Goal: Task Accomplishment & Management: Manage account settings

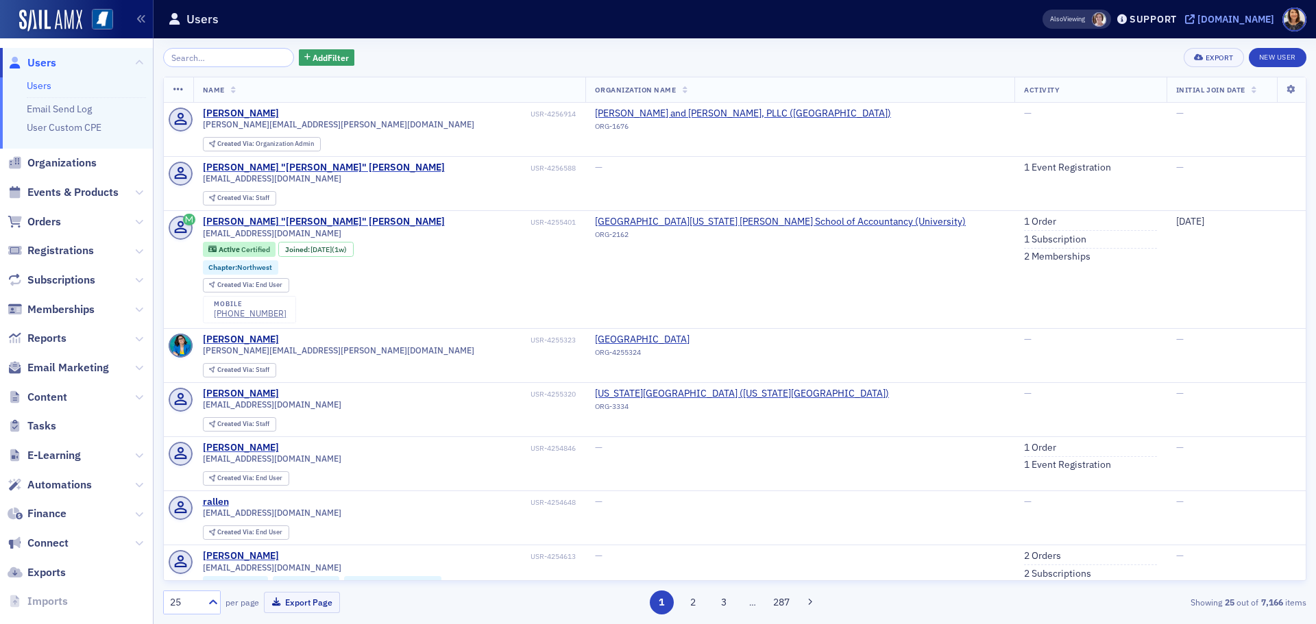
click at [1225, 16] on div "[DOMAIN_NAME]" at bounding box center [1235, 19] width 77 height 12
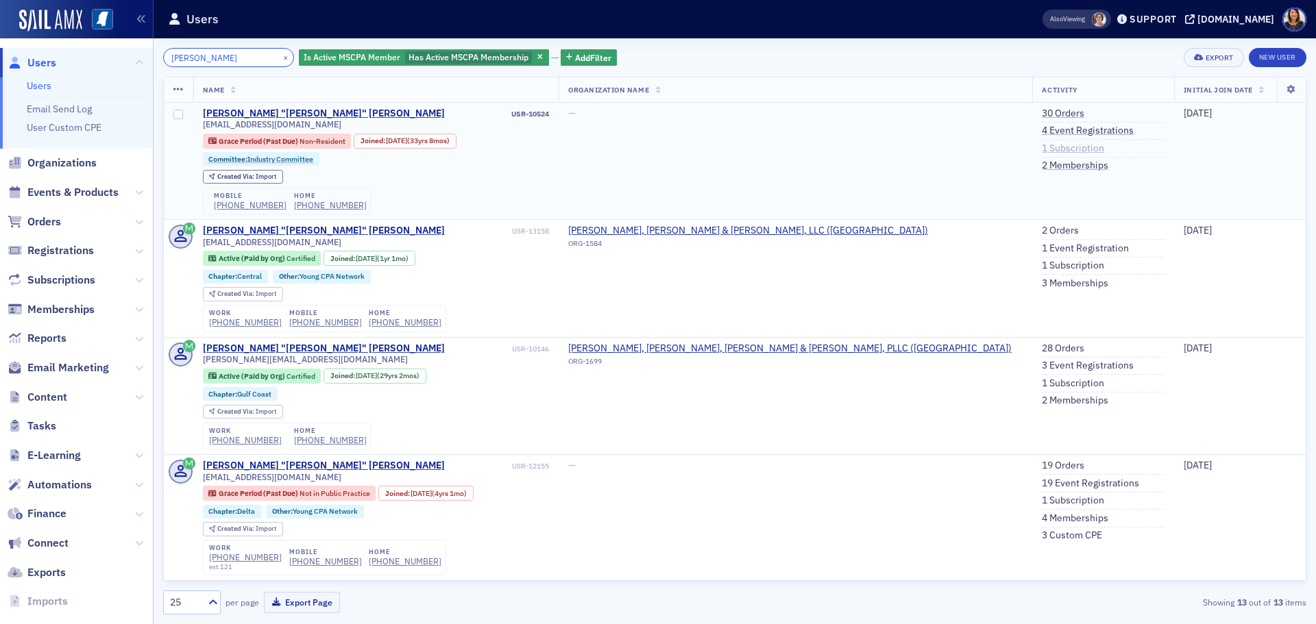
type input "ben pace"
click at [1042, 145] on link "1 Subscription" at bounding box center [1073, 149] width 62 height 12
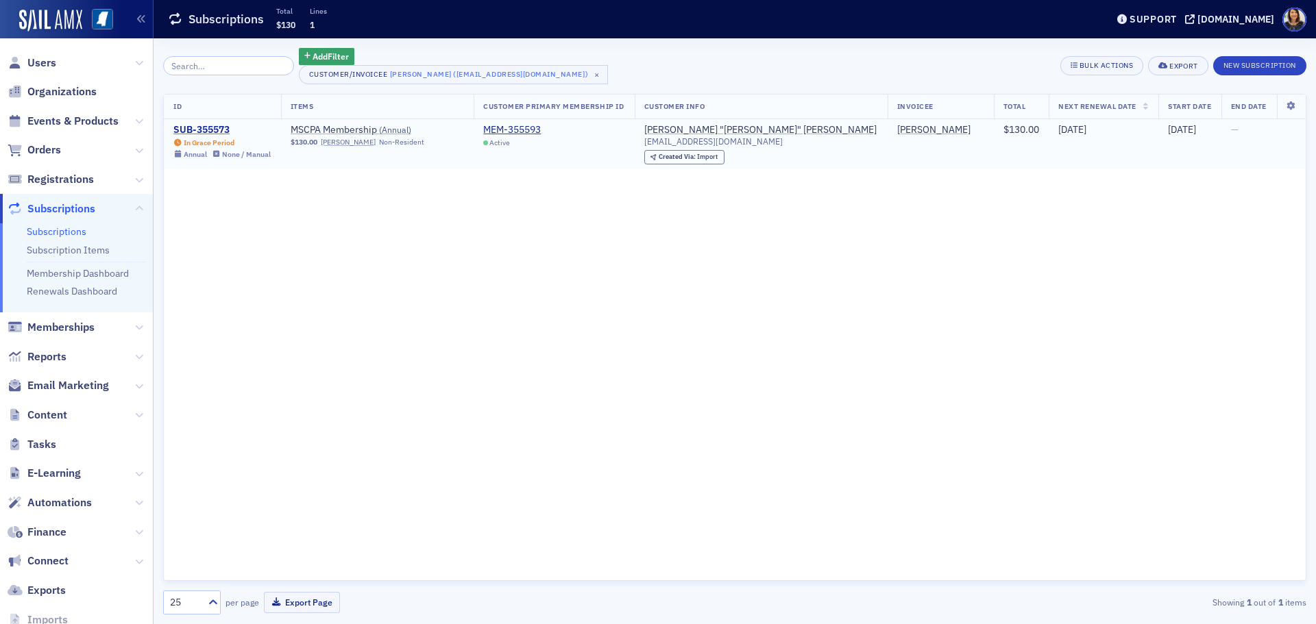
click at [214, 124] on div "SUB-355573" at bounding box center [221, 130] width 97 height 12
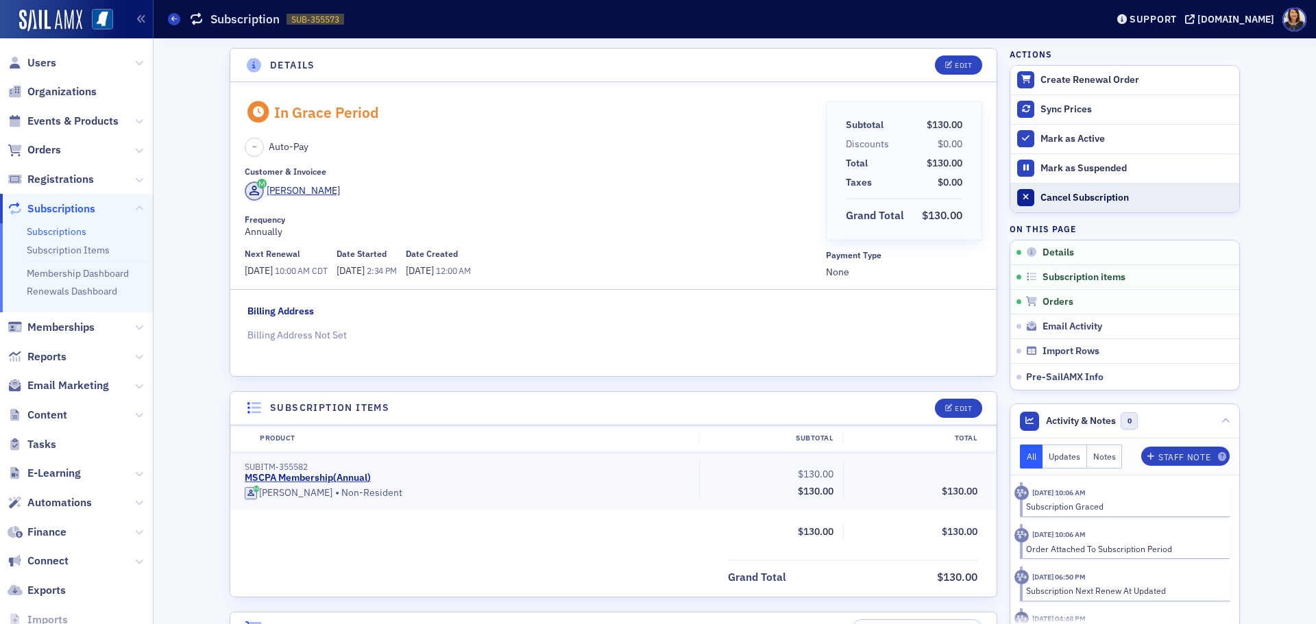
click at [1069, 195] on div "Cancel Subscription" at bounding box center [1136, 198] width 192 height 12
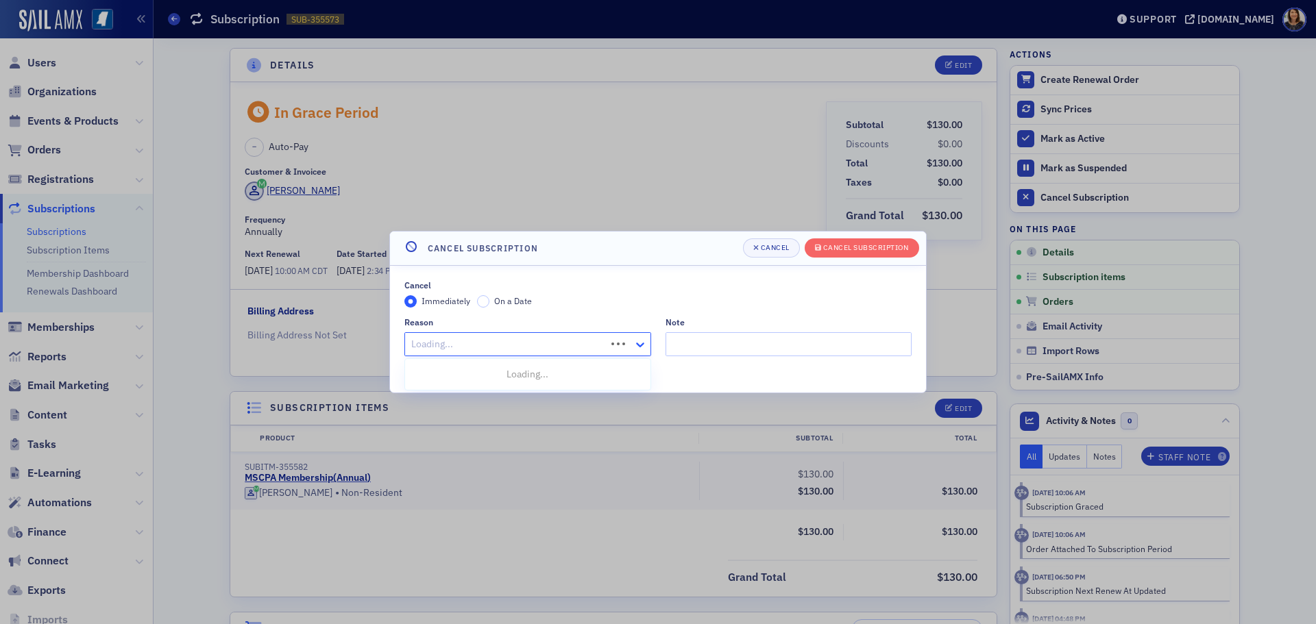
click at [643, 341] on icon at bounding box center [640, 345] width 14 height 14
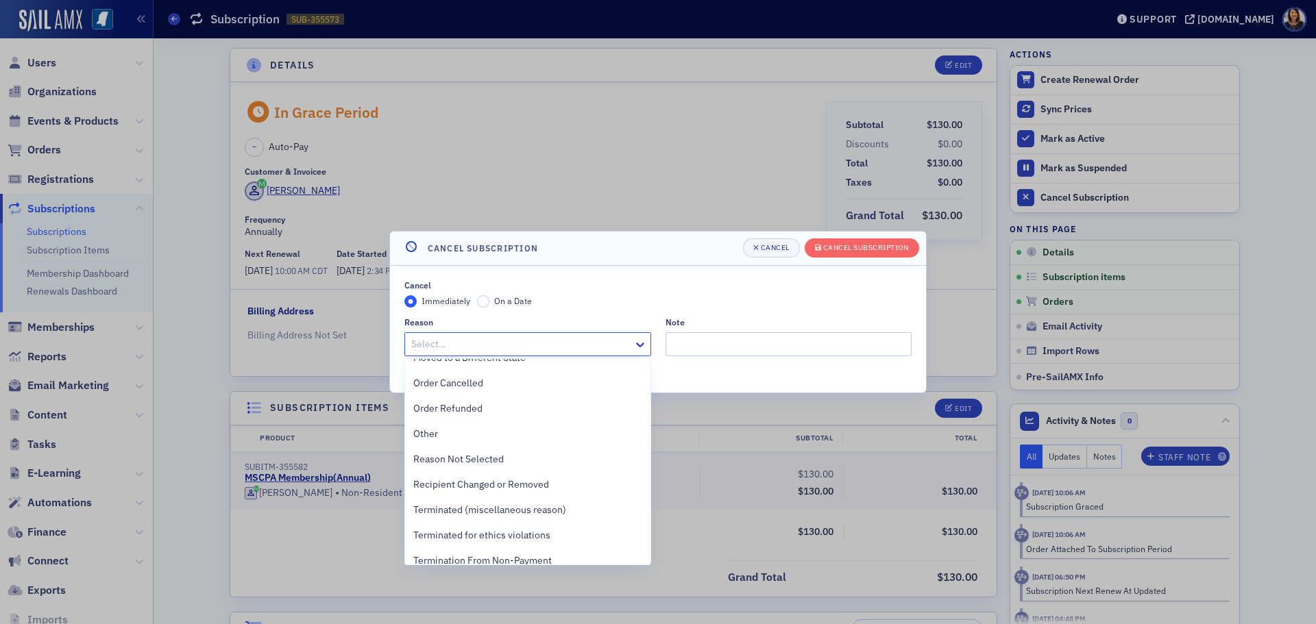
scroll to position [231, 0]
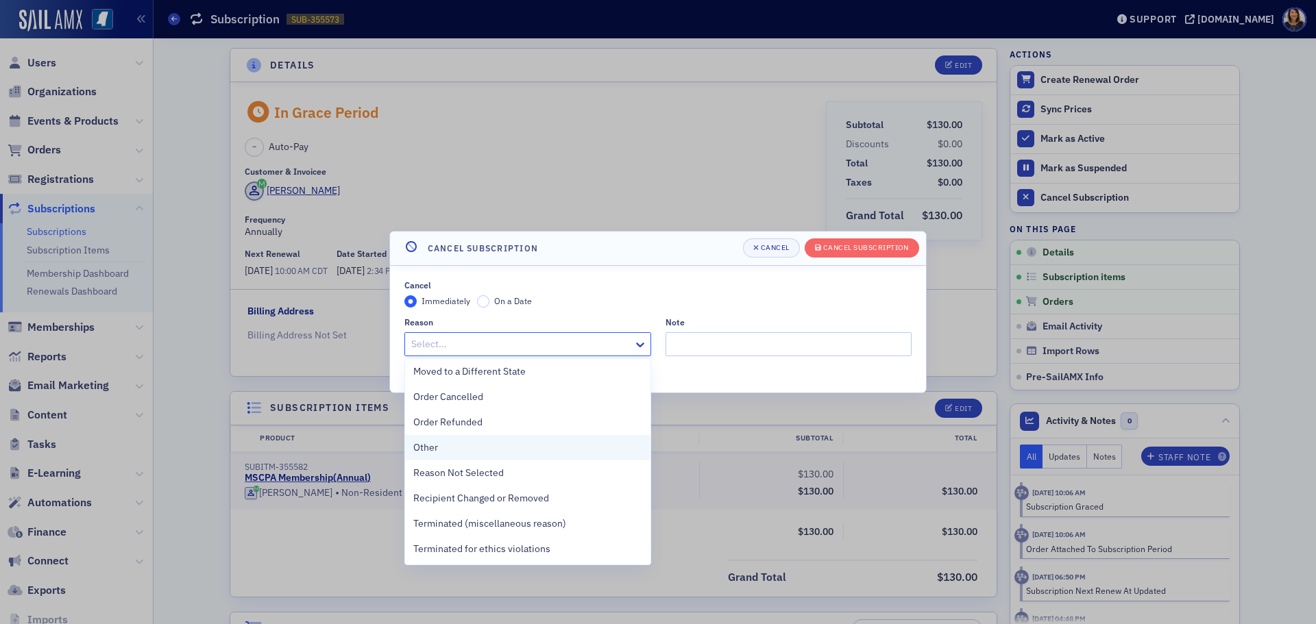
click at [454, 441] on div "Other" at bounding box center [527, 448] width 229 height 14
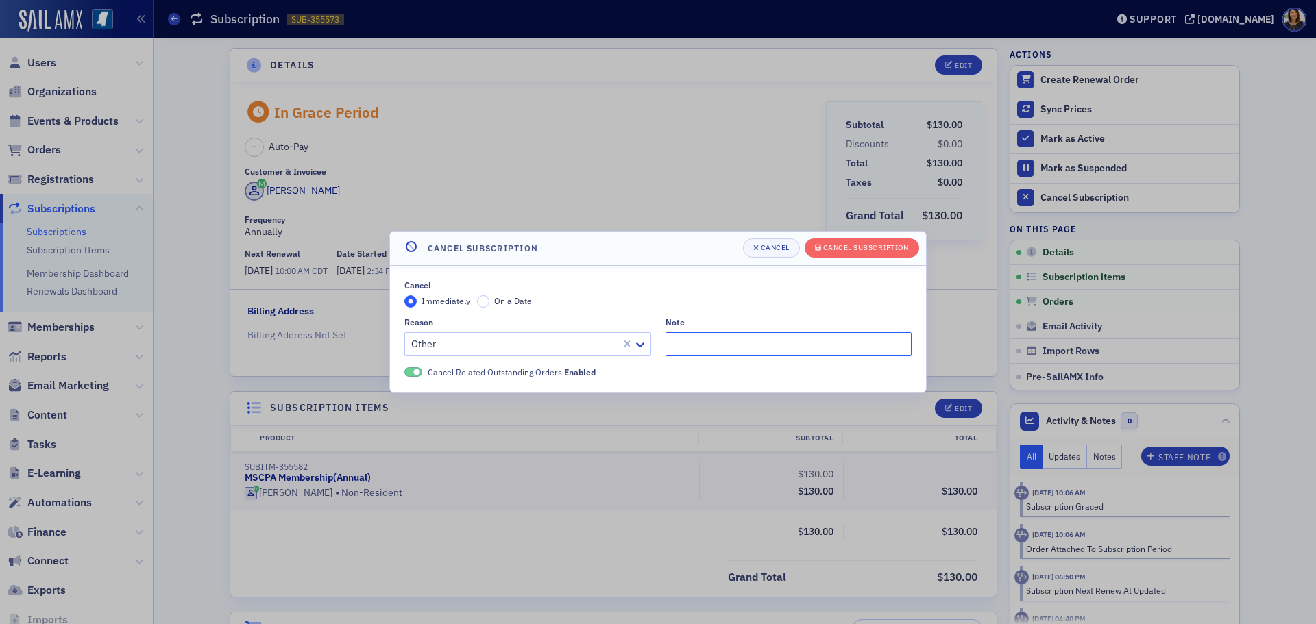
click at [704, 341] on input "Note" at bounding box center [788, 344] width 247 height 24
type input "does not wish to continue"
click at [850, 248] on div "Cancel Subscription" at bounding box center [866, 248] width 86 height 8
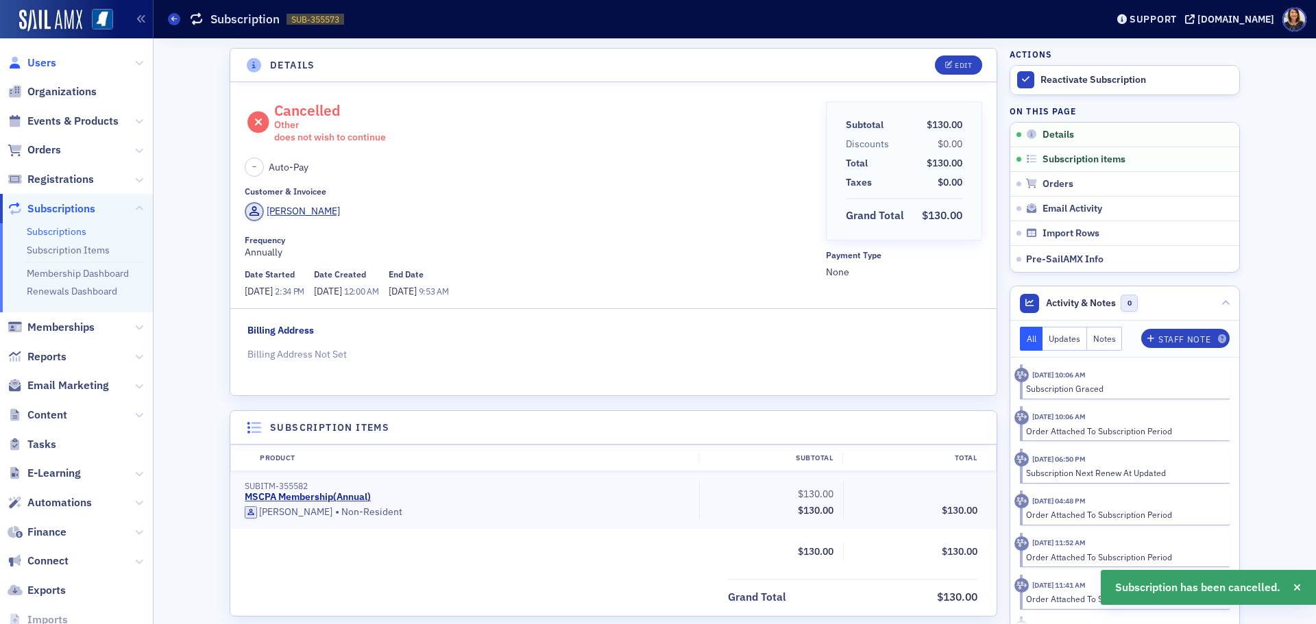
click at [40, 62] on span "Users" at bounding box center [41, 63] width 29 height 15
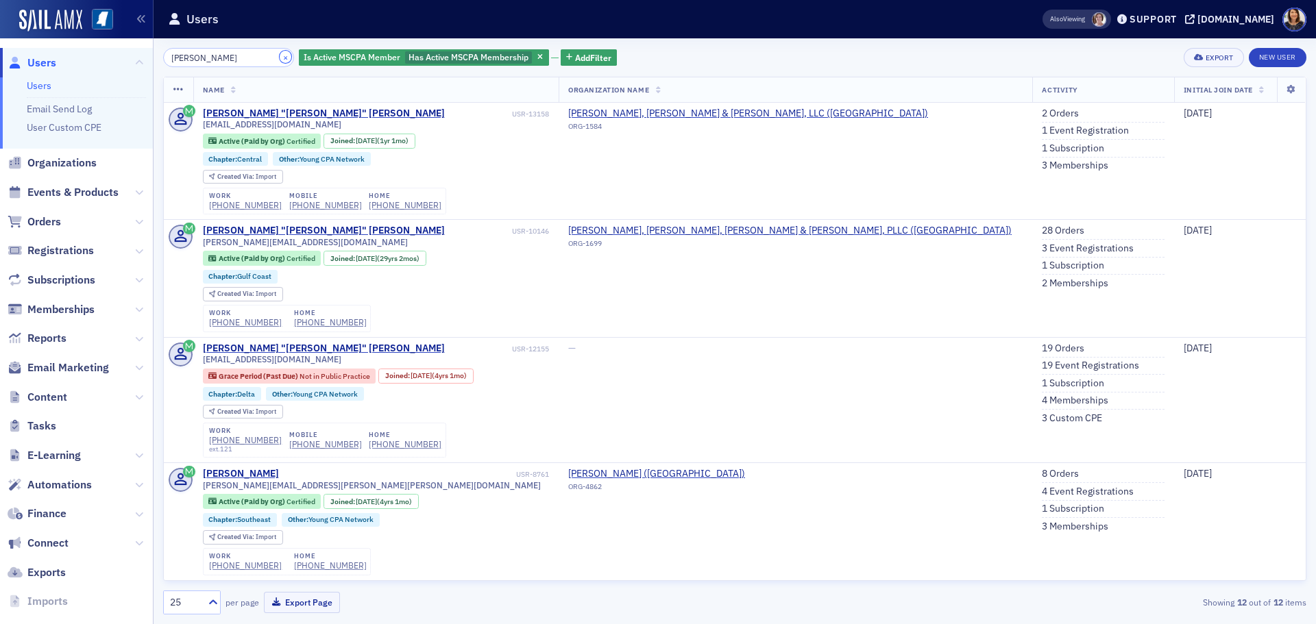
click at [280, 57] on button "×" at bounding box center [286, 57] width 12 height 12
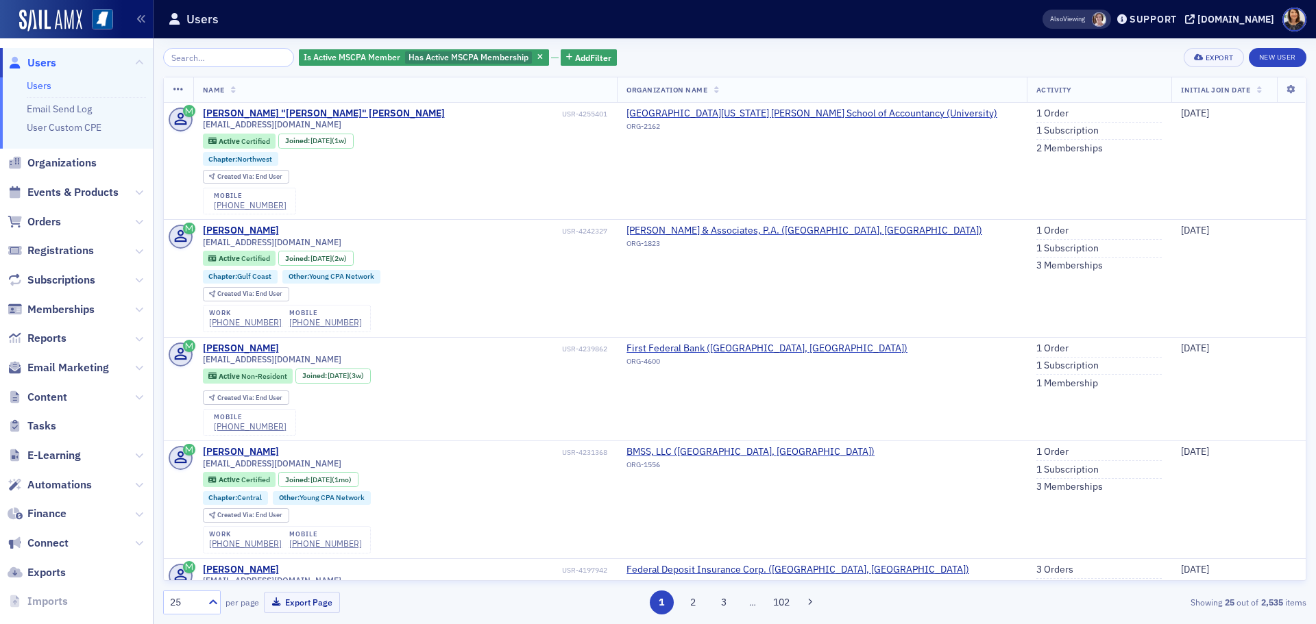
click at [40, 66] on span "Users" at bounding box center [41, 63] width 29 height 15
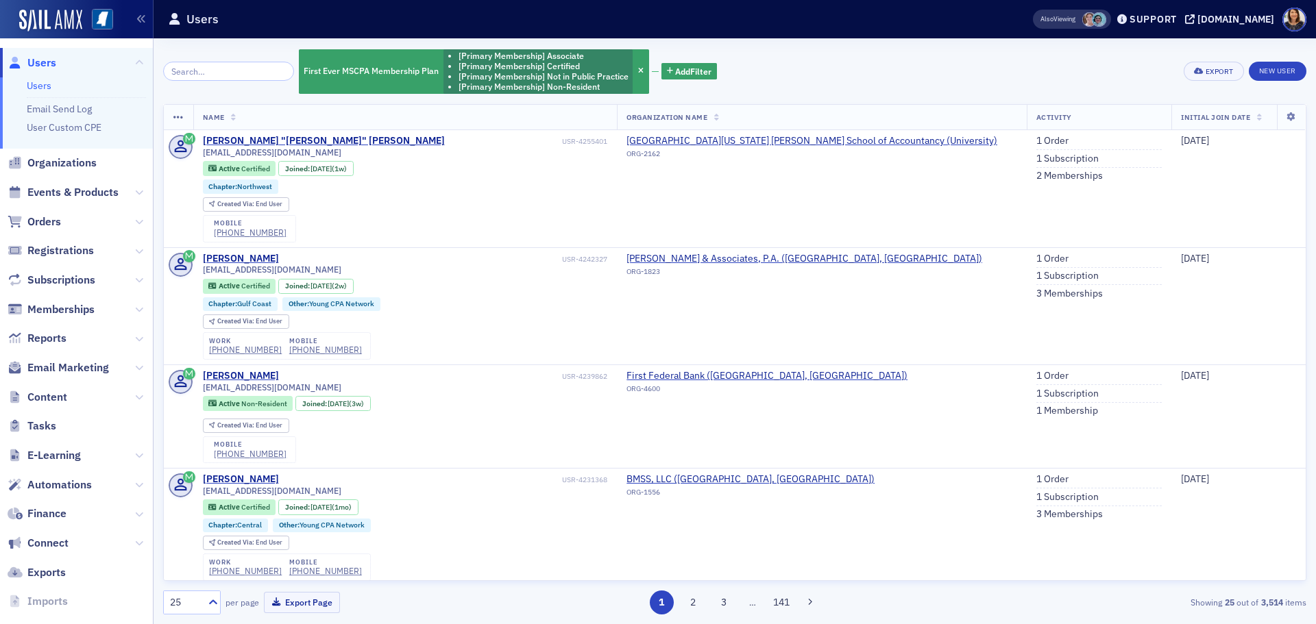
drag, startPoint x: 1307, startPoint y: 156, endPoint x: 1315, endPoint y: 219, distance: 63.5
click at [1307, 241] on div "First Ever MSCPA Membership Plan [Primary Membership] Associate [Primary Member…" at bounding box center [735, 331] width 1162 height 586
click at [38, 63] on span "Users" at bounding box center [41, 63] width 29 height 15
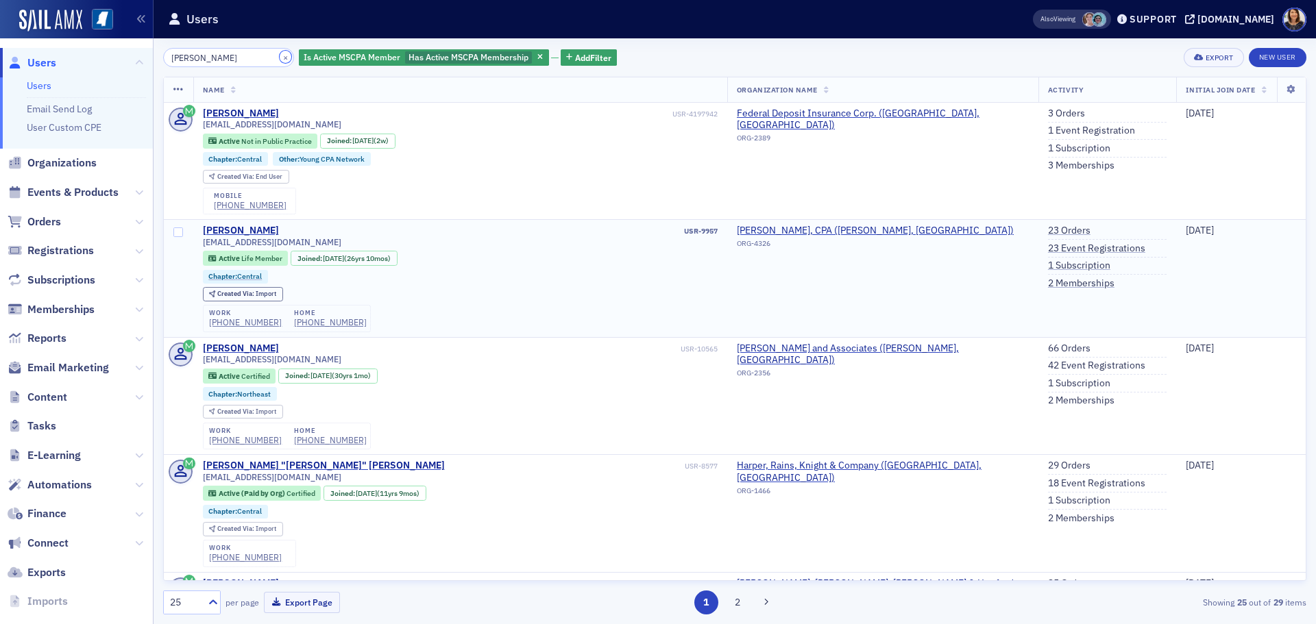
drag, startPoint x: 271, startPoint y: 58, endPoint x: 331, endPoint y: 264, distance: 214.1
click at [330, 261] on div "lauren davis × Is Active MSCPA Member Has Active MSCPA Membership Add Filter Ex…" at bounding box center [734, 331] width 1143 height 567
click at [234, 60] on input "lauren davis" at bounding box center [228, 57] width 131 height 19
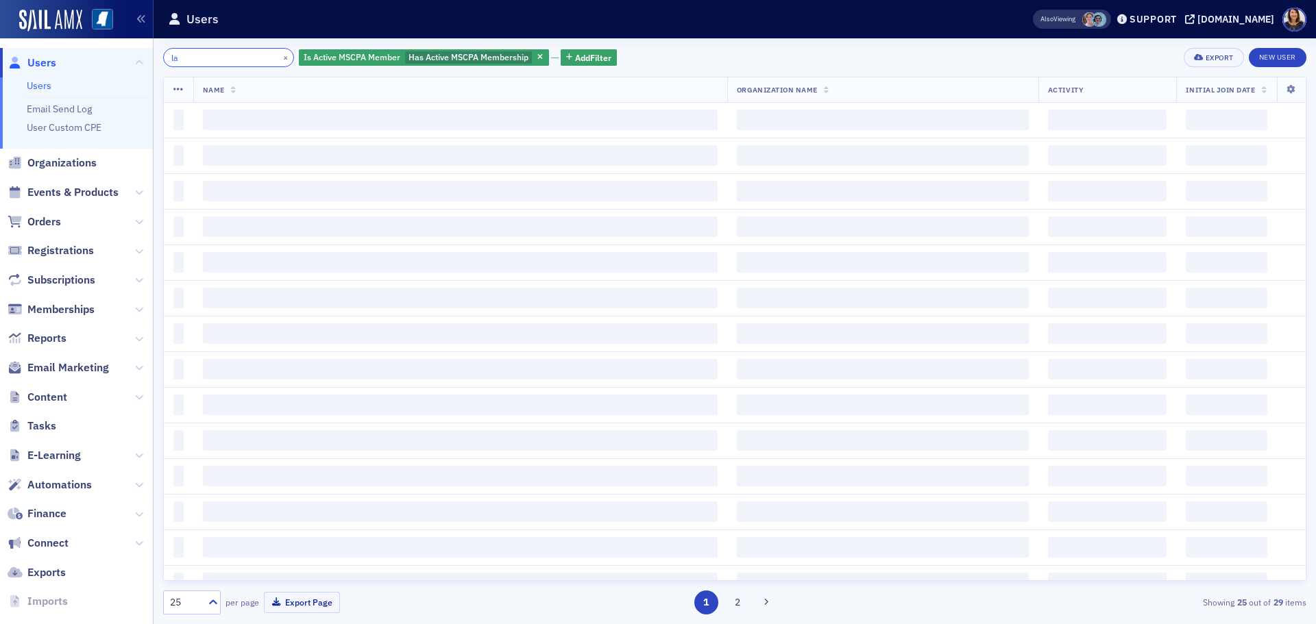
type input "l"
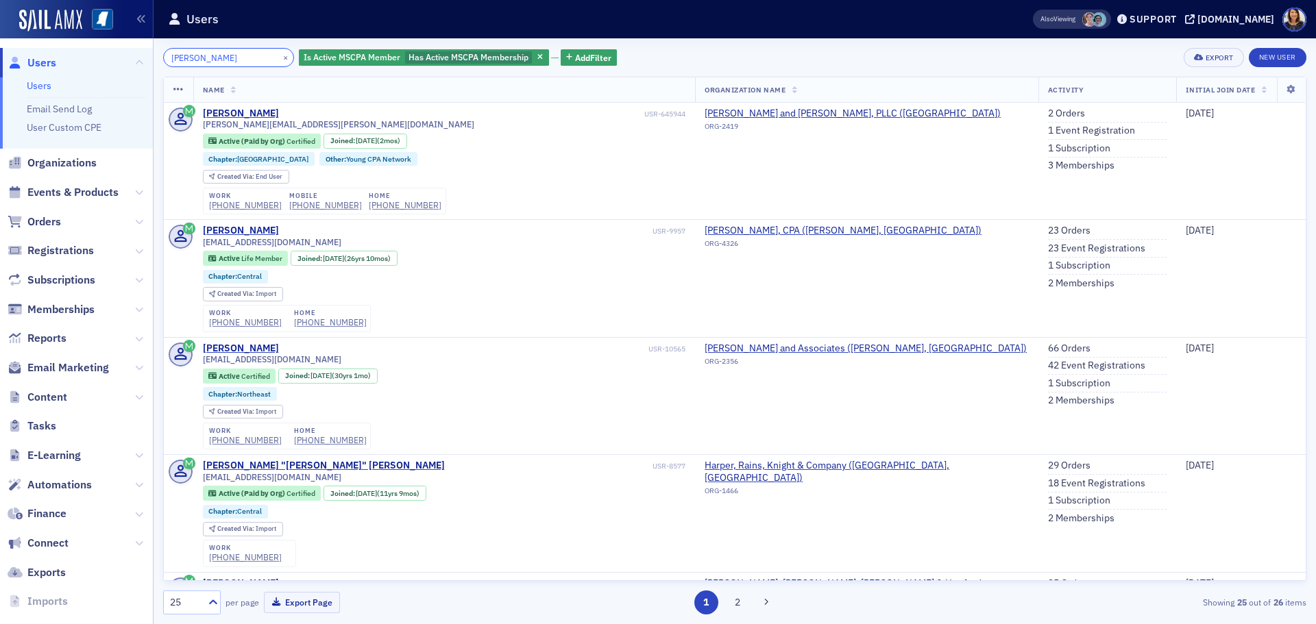
type input "molly davis"
click at [280, 56] on button "×" at bounding box center [286, 57] width 12 height 12
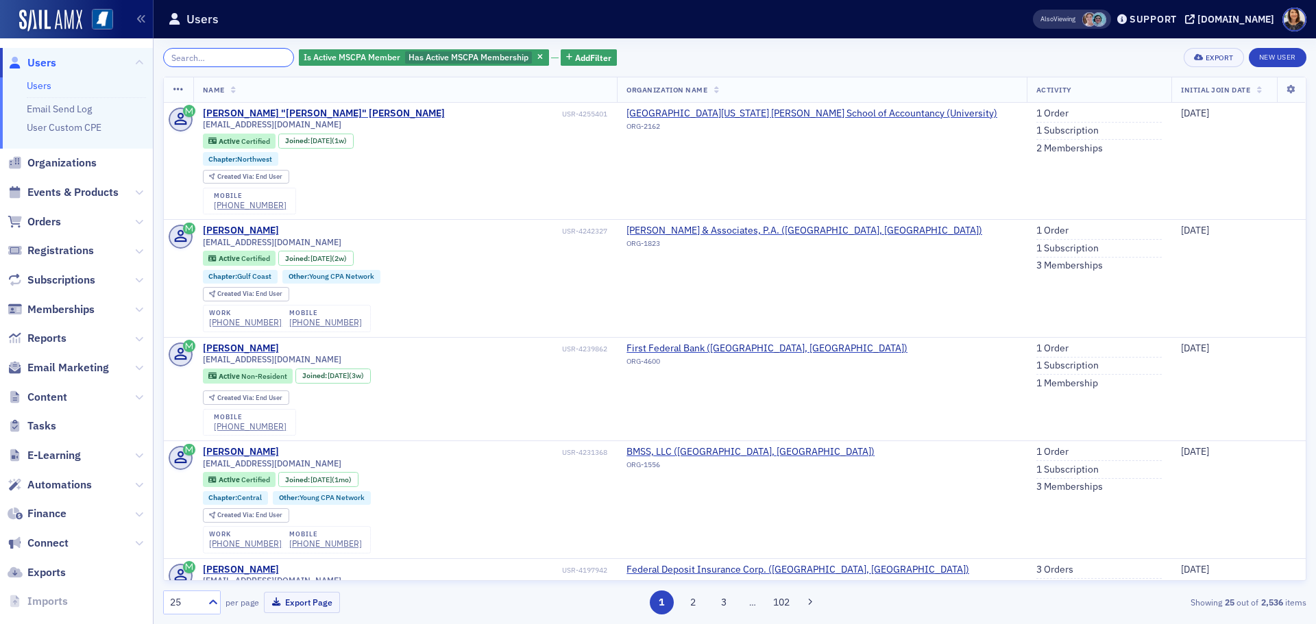
click at [206, 51] on input "search" at bounding box center [228, 57] width 131 height 19
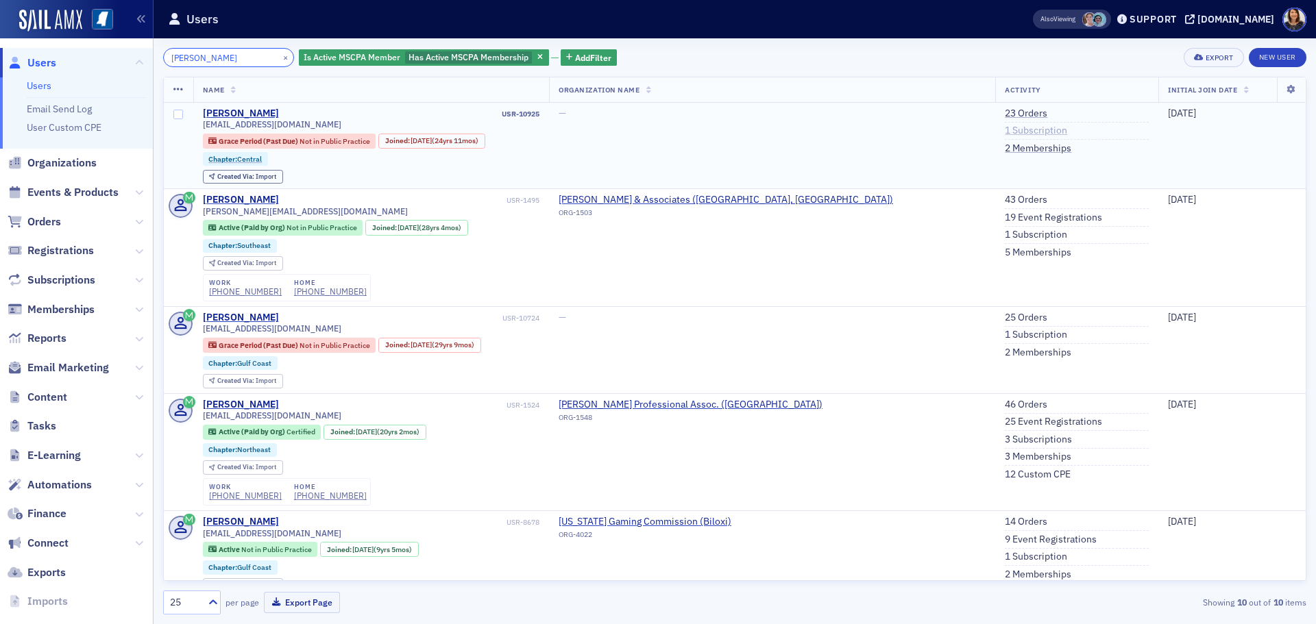
type input "julie chis"
click at [1005, 127] on link "1 Subscription" at bounding box center [1036, 131] width 62 height 12
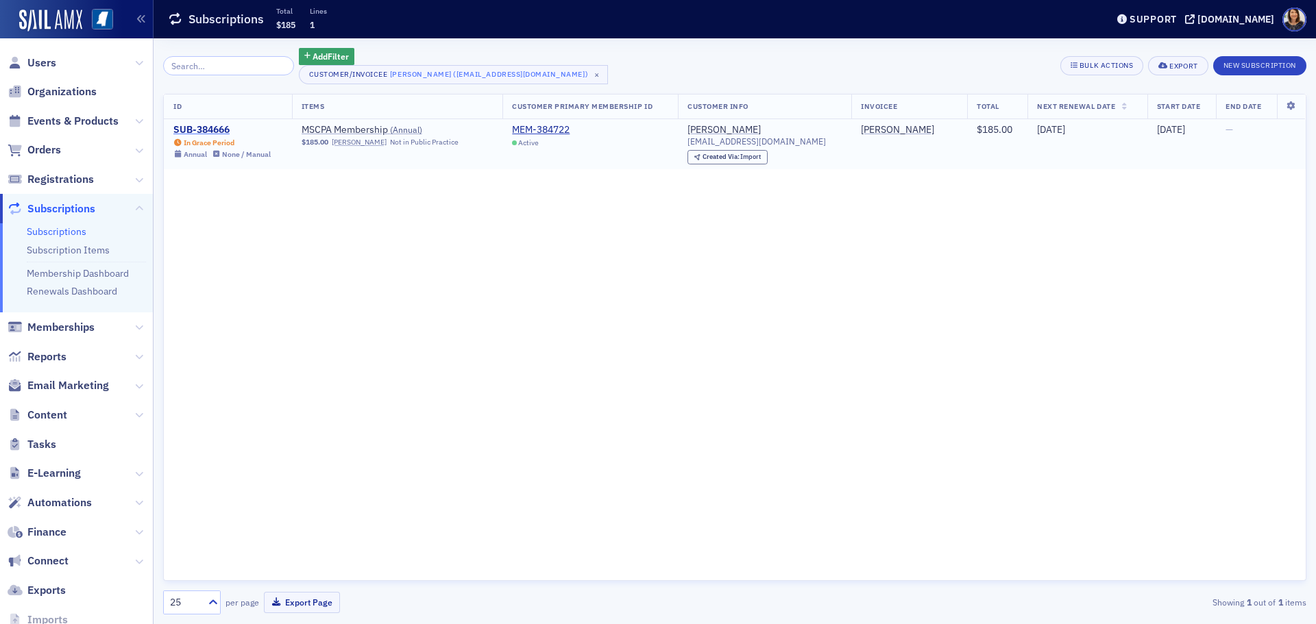
click at [215, 126] on div "SUB-384666" at bounding box center [221, 130] width 97 height 12
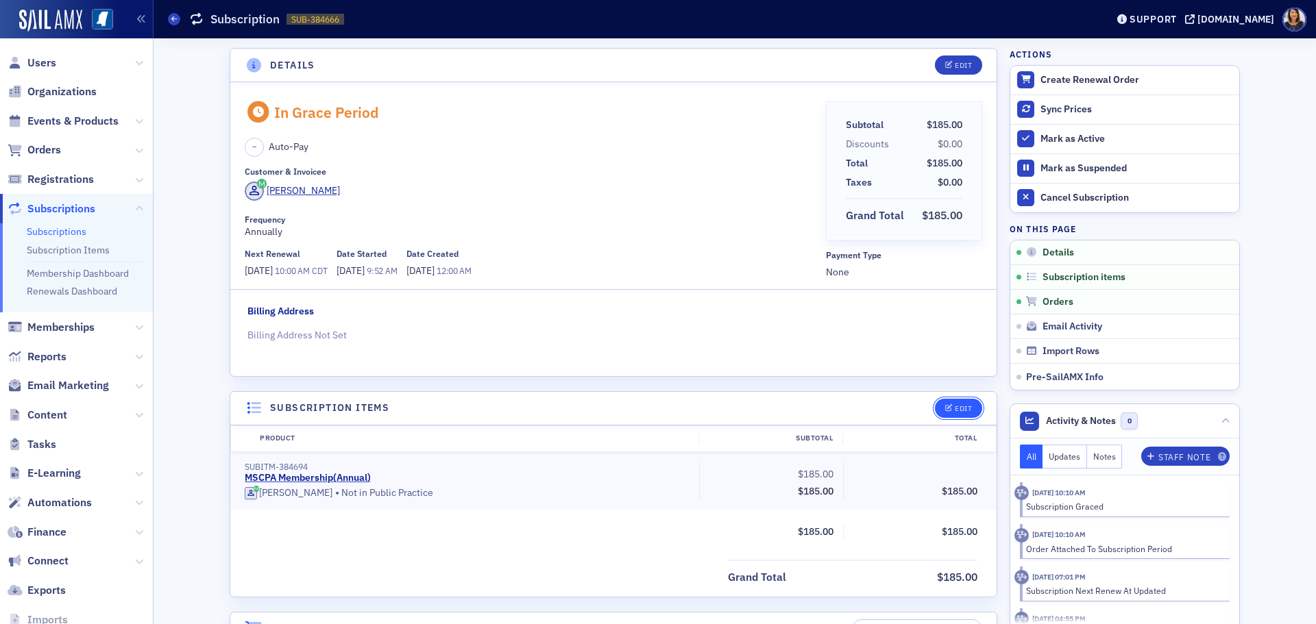
click at [960, 410] on div "Edit" at bounding box center [963, 409] width 17 height 8
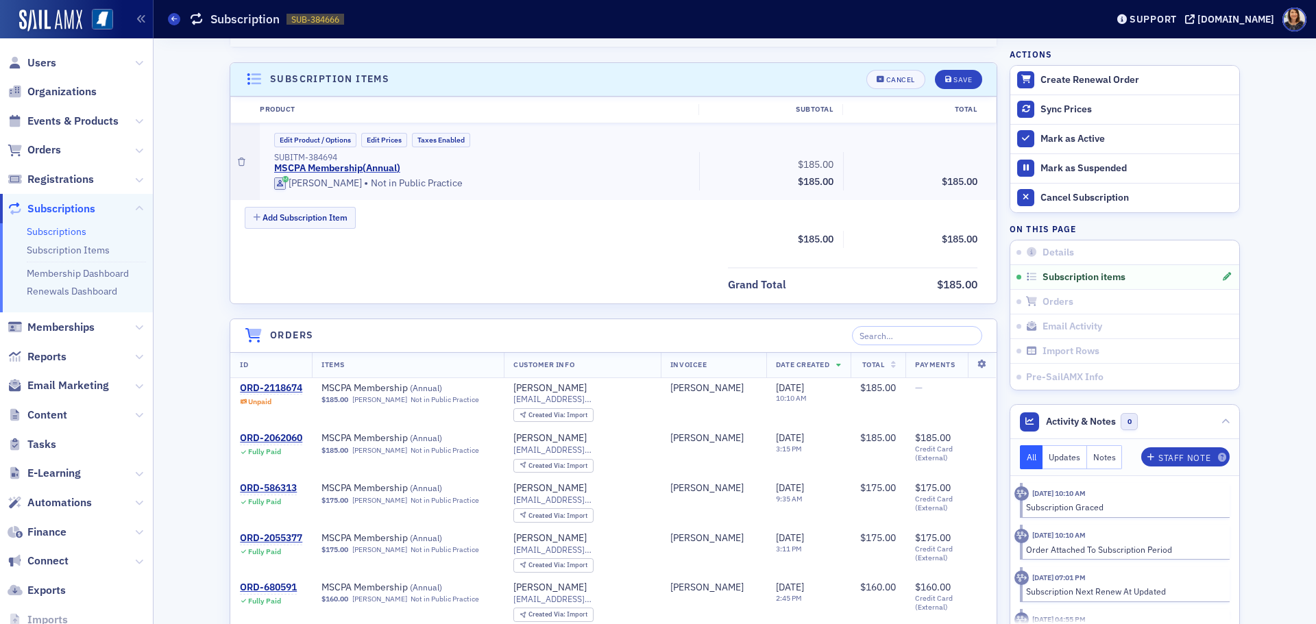
scroll to position [346, 0]
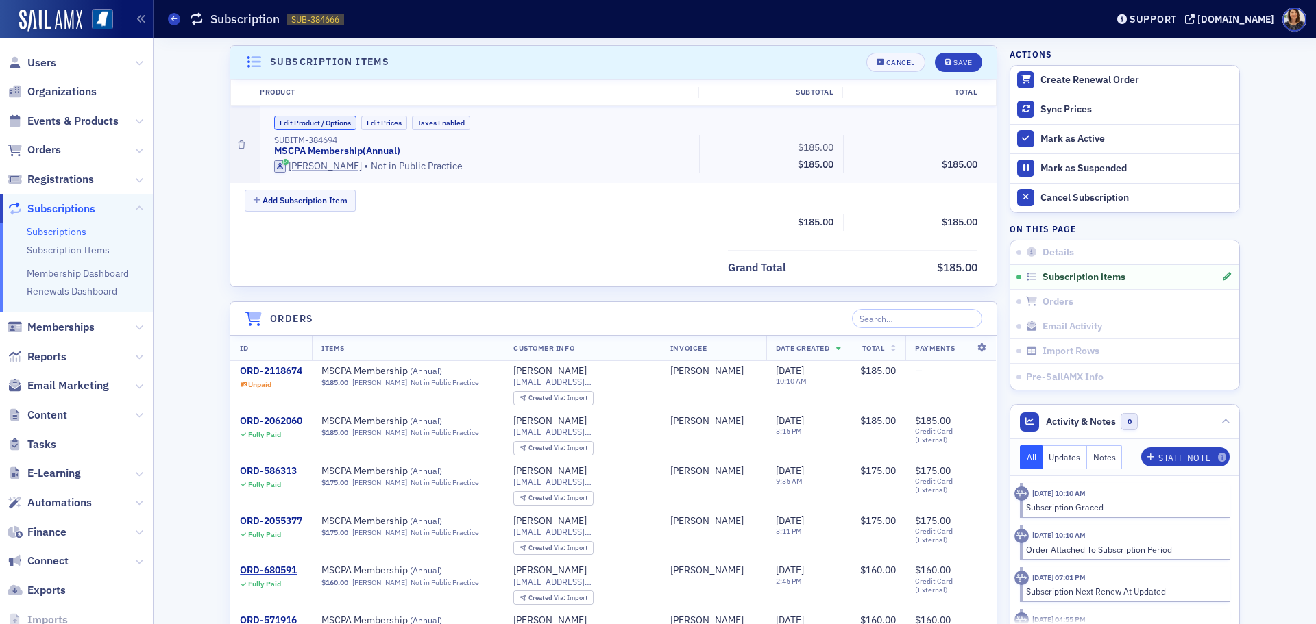
click at [328, 124] on button "Edit Product / Options" at bounding box center [315, 123] width 82 height 14
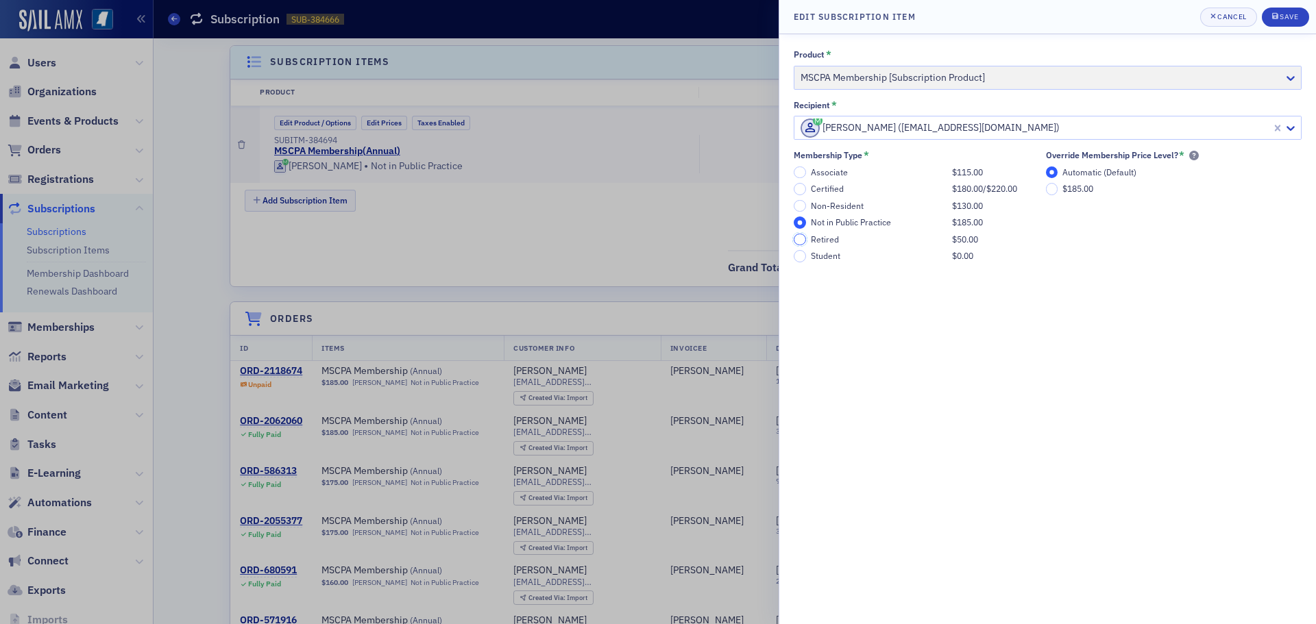
click at [802, 243] on input "Retired $50.00" at bounding box center [800, 240] width 12 height 12
click at [1286, 36] on div "Product * MSCPA Membership [Subscription Product] Recipient * Julie Chism (jjch…" at bounding box center [1047, 329] width 537 height 590
click at [1290, 24] on button "Save" at bounding box center [1285, 17] width 47 height 19
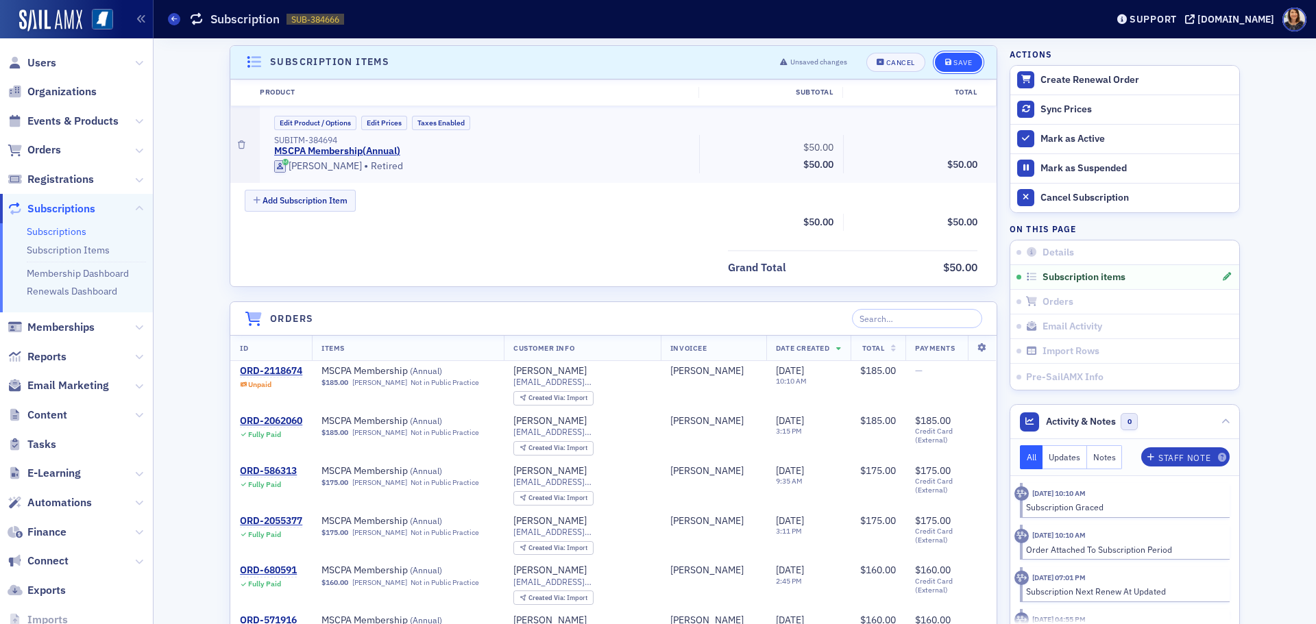
click at [966, 62] on div "Save" at bounding box center [962, 63] width 19 height 8
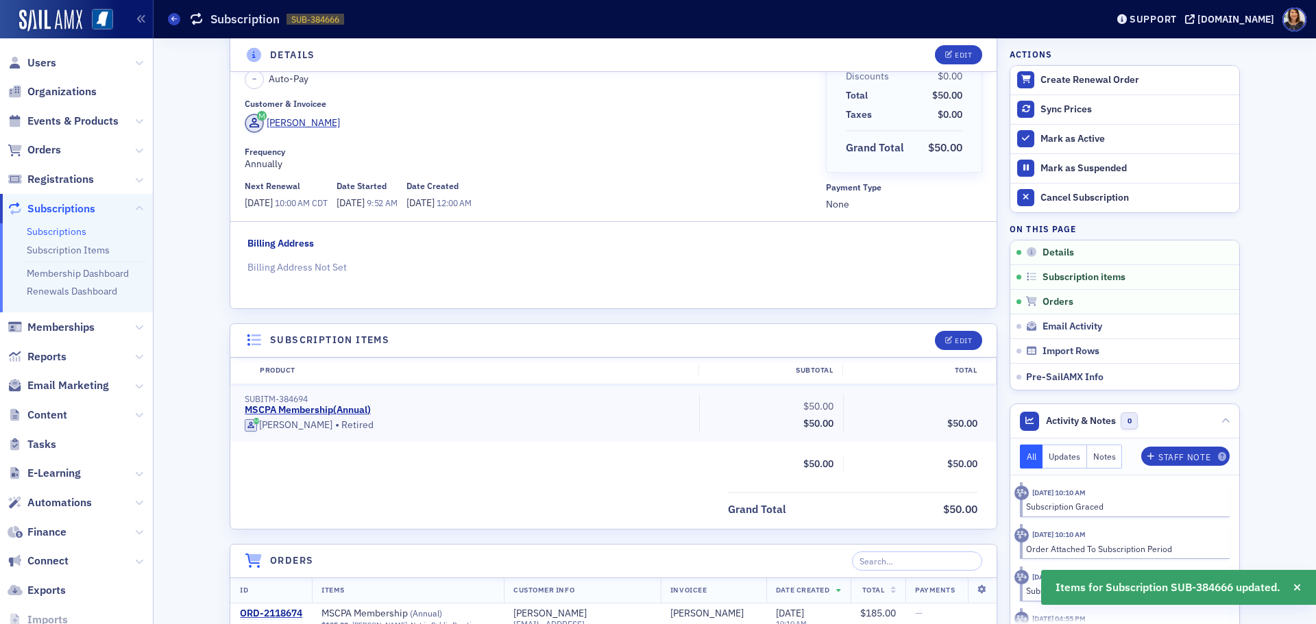
scroll to position [0, 0]
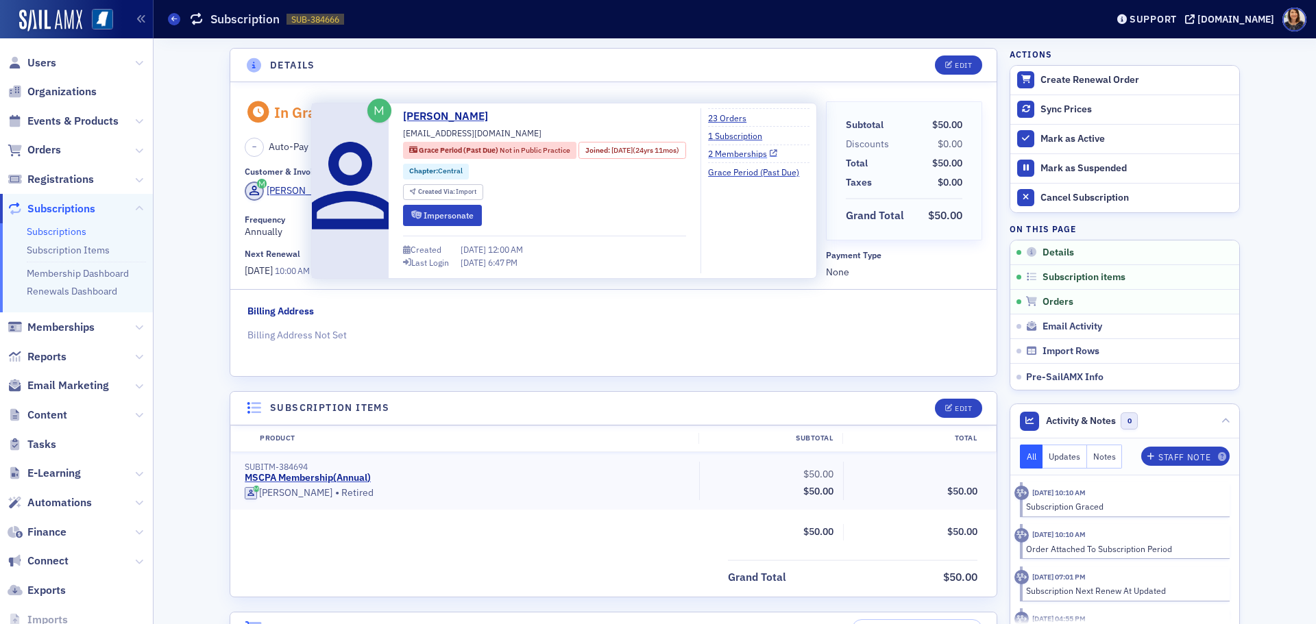
click at [752, 155] on link "2 Memberships" at bounding box center [742, 153] width 69 height 12
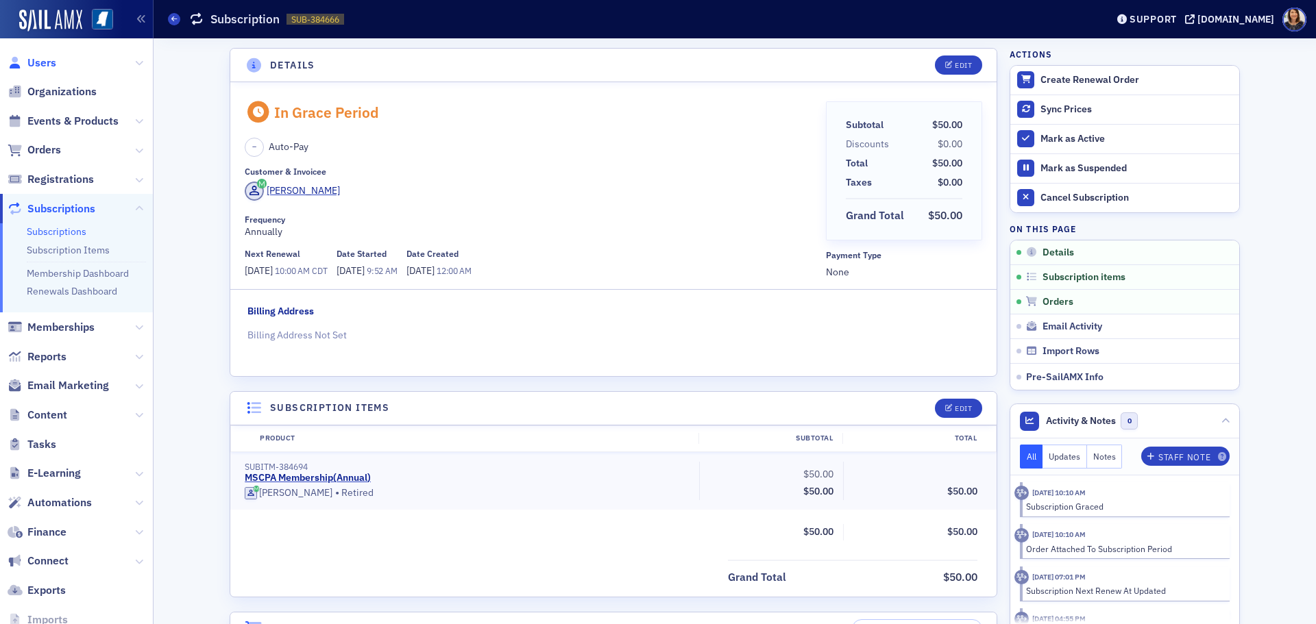
click at [38, 62] on span "Users" at bounding box center [41, 63] width 29 height 15
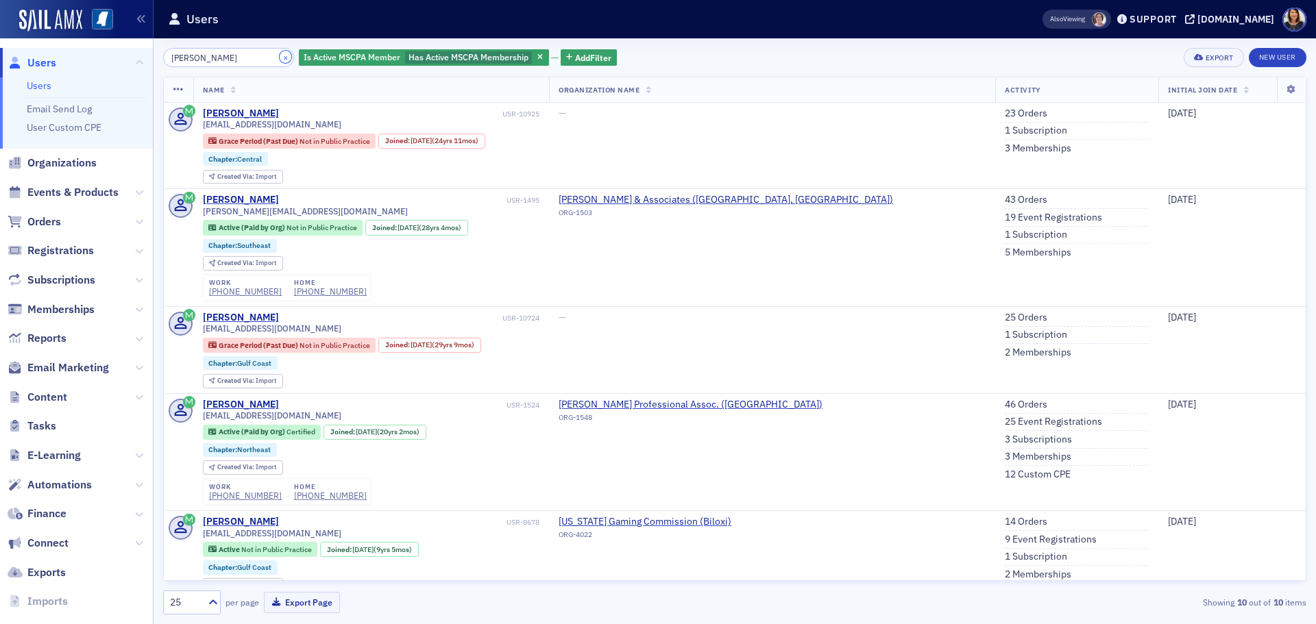
click at [280, 58] on button "×" at bounding box center [286, 57] width 12 height 12
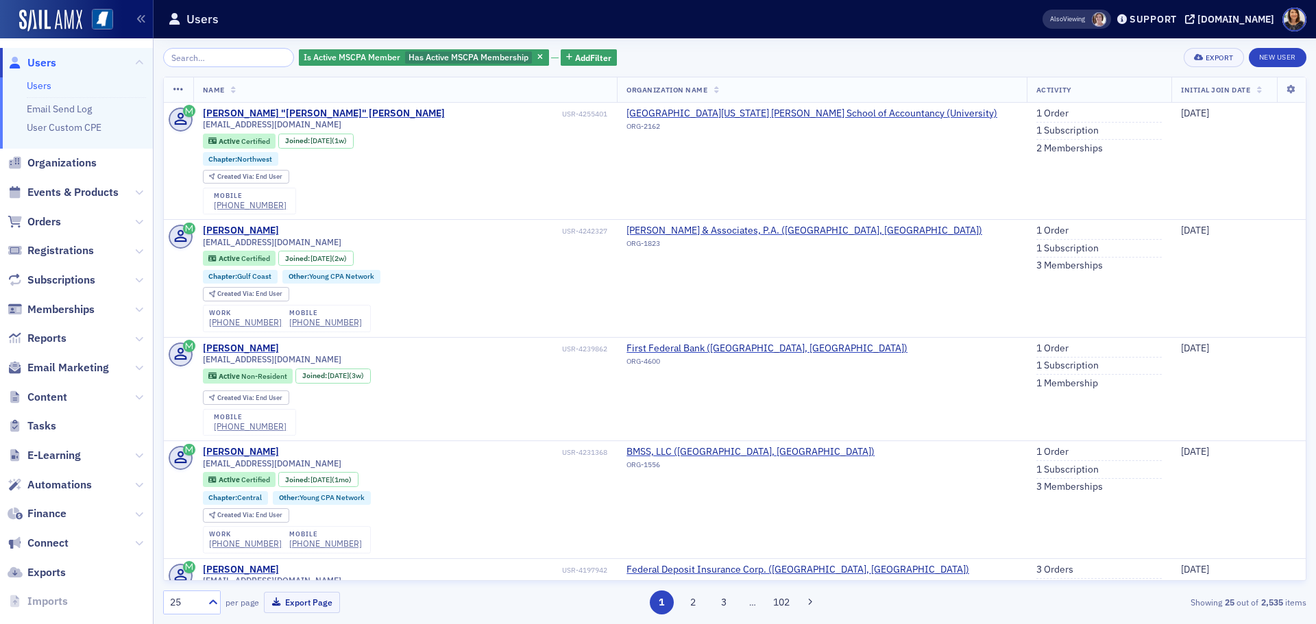
click at [42, 63] on span "Users" at bounding box center [41, 63] width 29 height 15
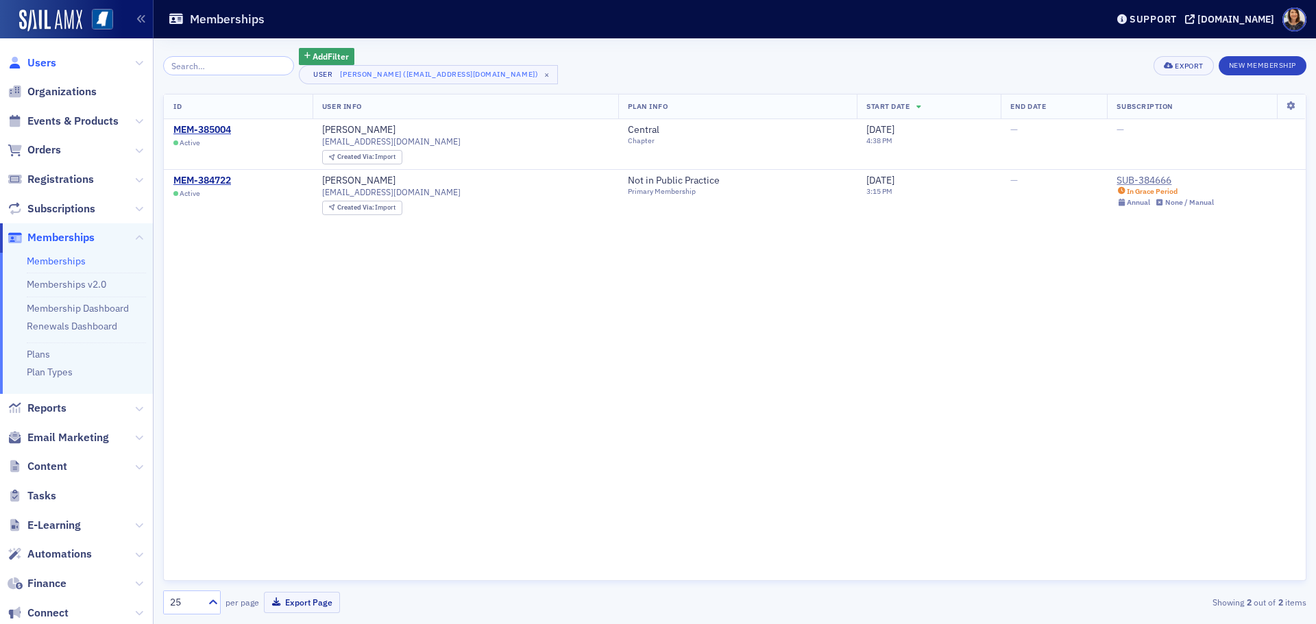
click at [33, 59] on span "Users" at bounding box center [41, 63] width 29 height 15
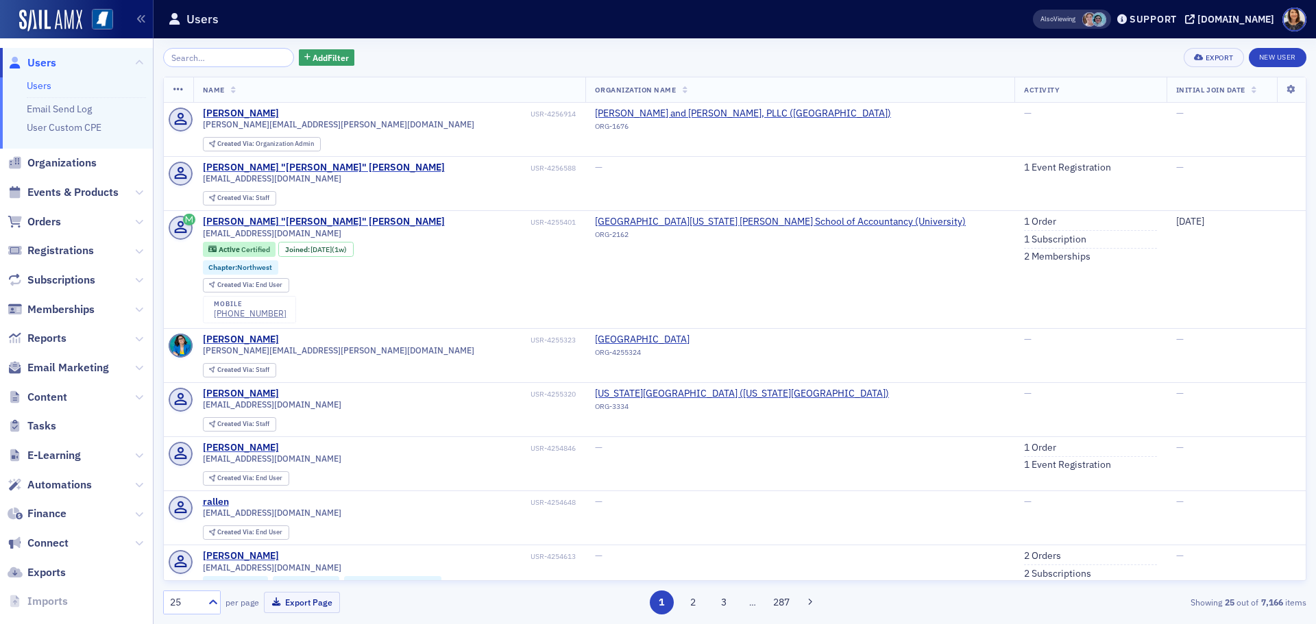
click at [218, 61] on input "search" at bounding box center [228, 57] width 131 height 19
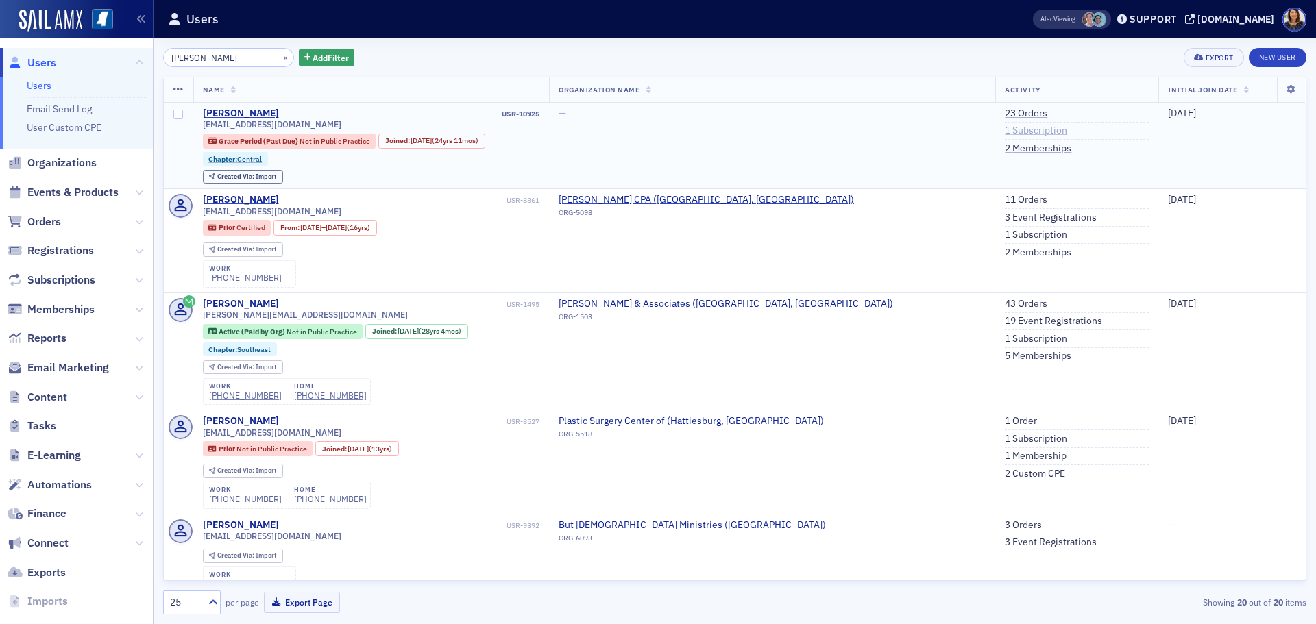
type input "julie chism"
click at [1005, 132] on link "1 Subscription" at bounding box center [1036, 131] width 62 height 12
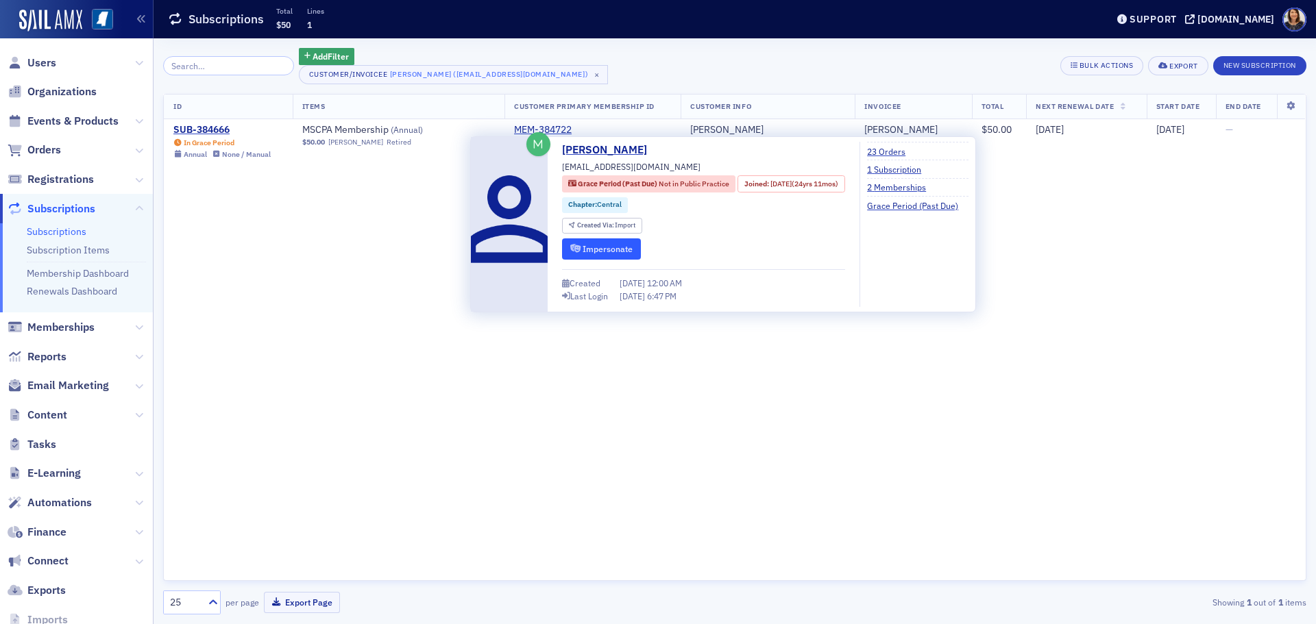
click at [606, 246] on button "Impersonate" at bounding box center [601, 248] width 79 height 21
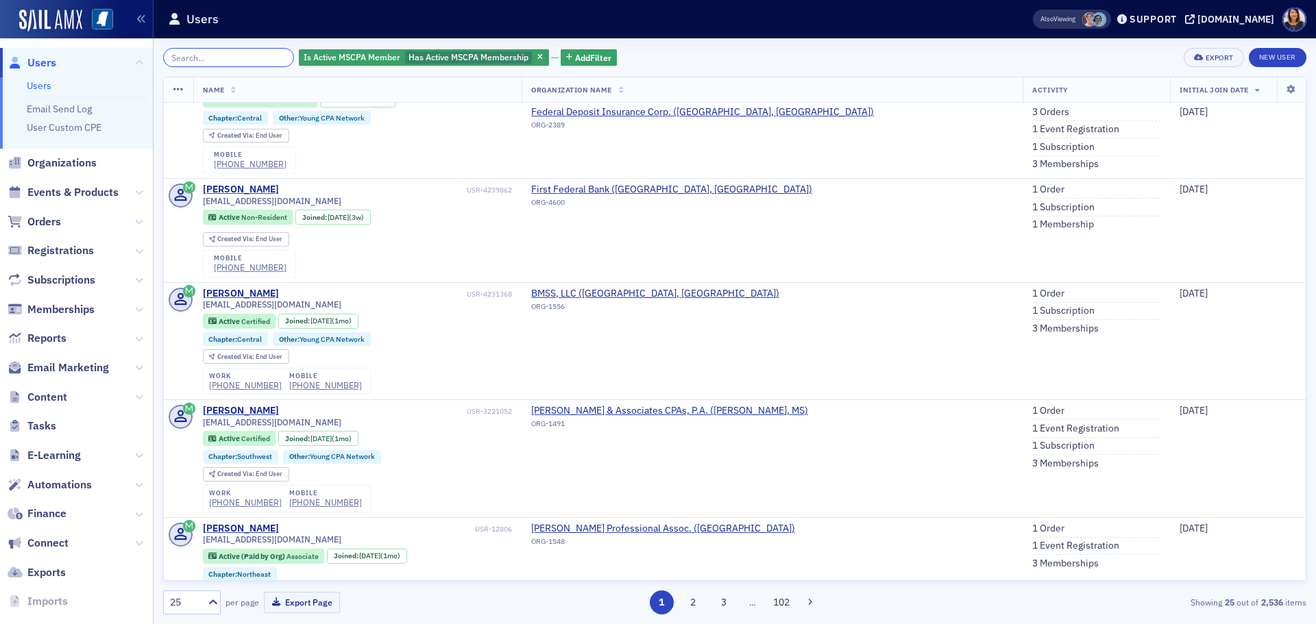
scroll to position [532, 0]
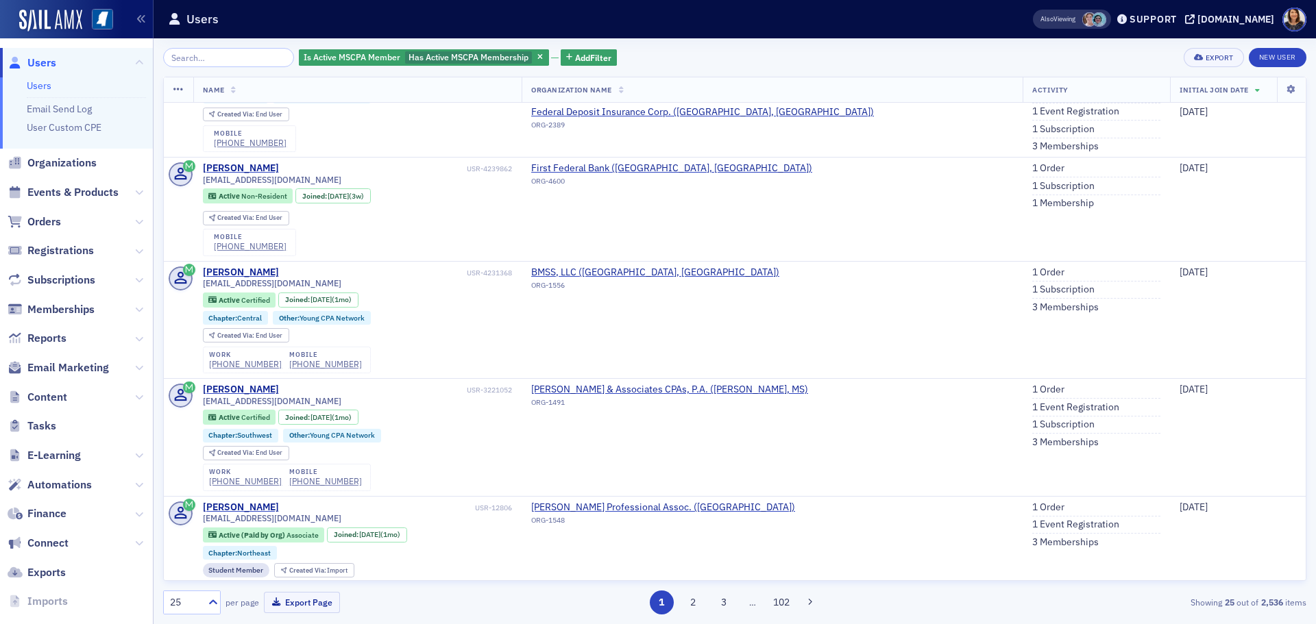
drag, startPoint x: 1305, startPoint y: 211, endPoint x: 1301, endPoint y: 113, distance: 98.1
click at [1301, 113] on div "Name Organization Name Activity Initial Join Date [PERSON_NAME] "[PERSON_NAME]"…" at bounding box center [734, 329] width 1143 height 504
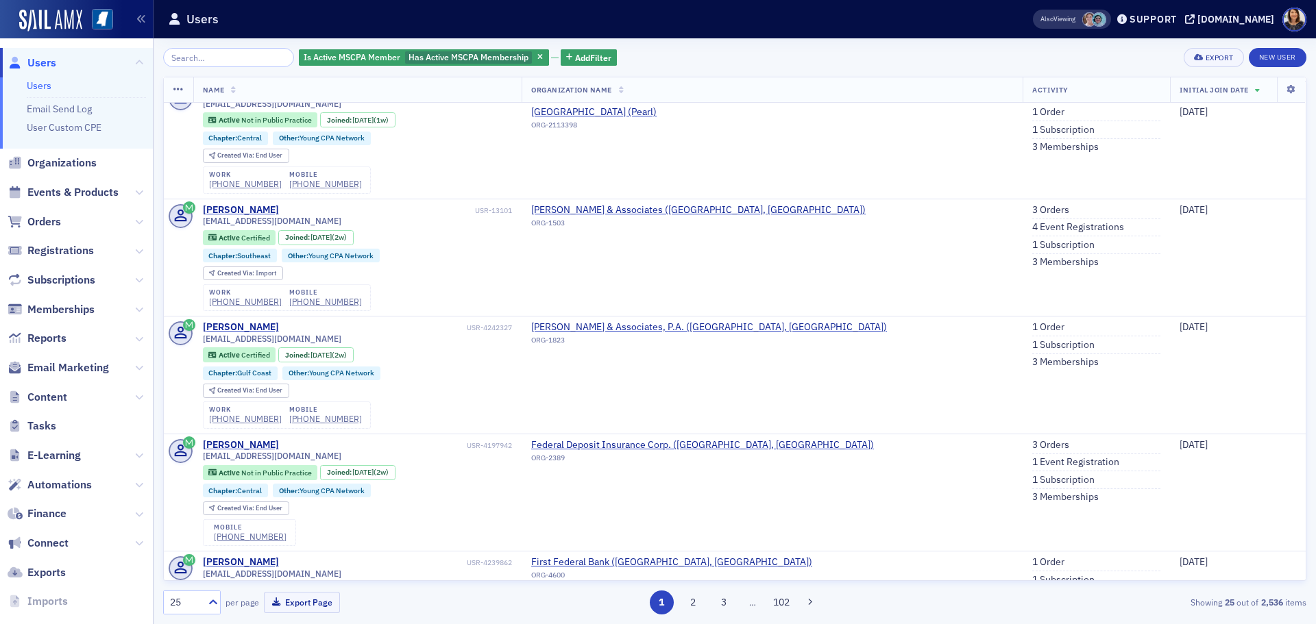
scroll to position [143, 0]
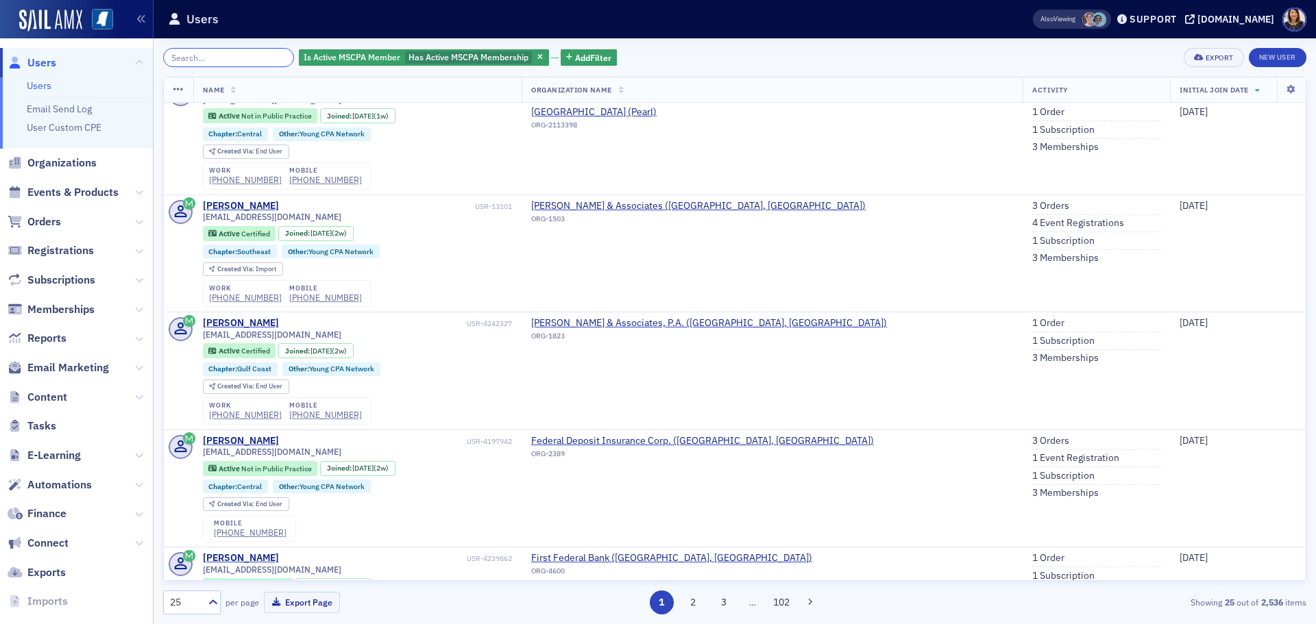
click at [210, 65] on input "search" at bounding box center [228, 57] width 131 height 19
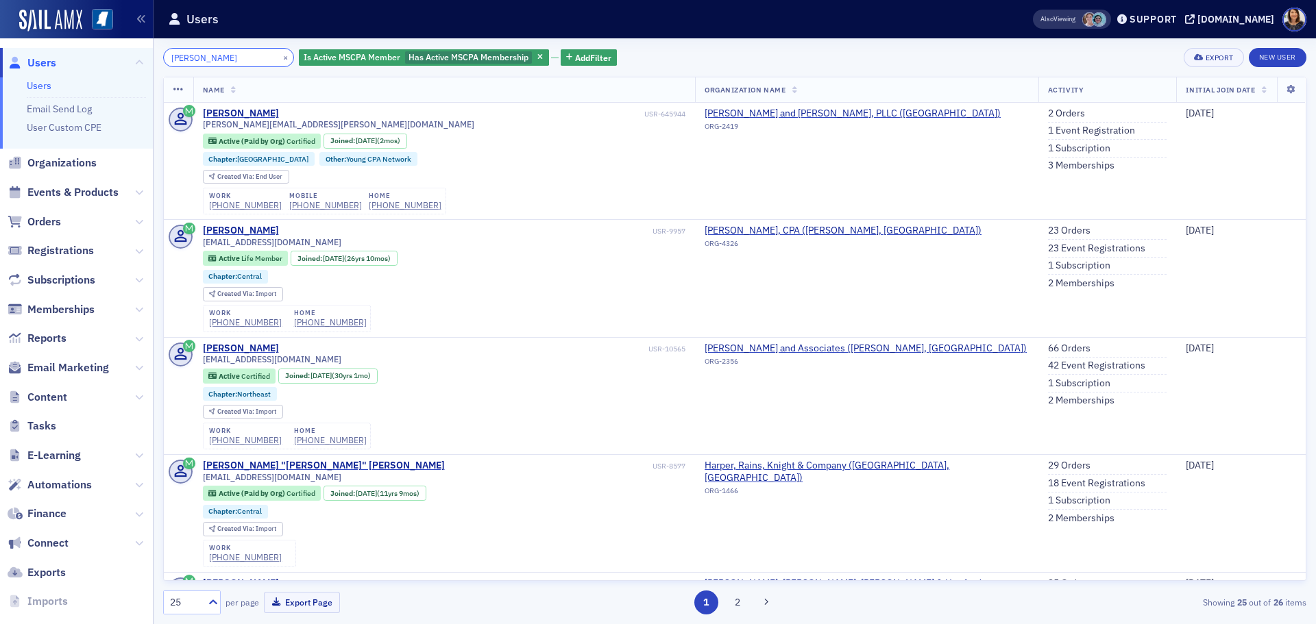
type input "molly davis"
click at [280, 57] on button "×" at bounding box center [286, 57] width 12 height 12
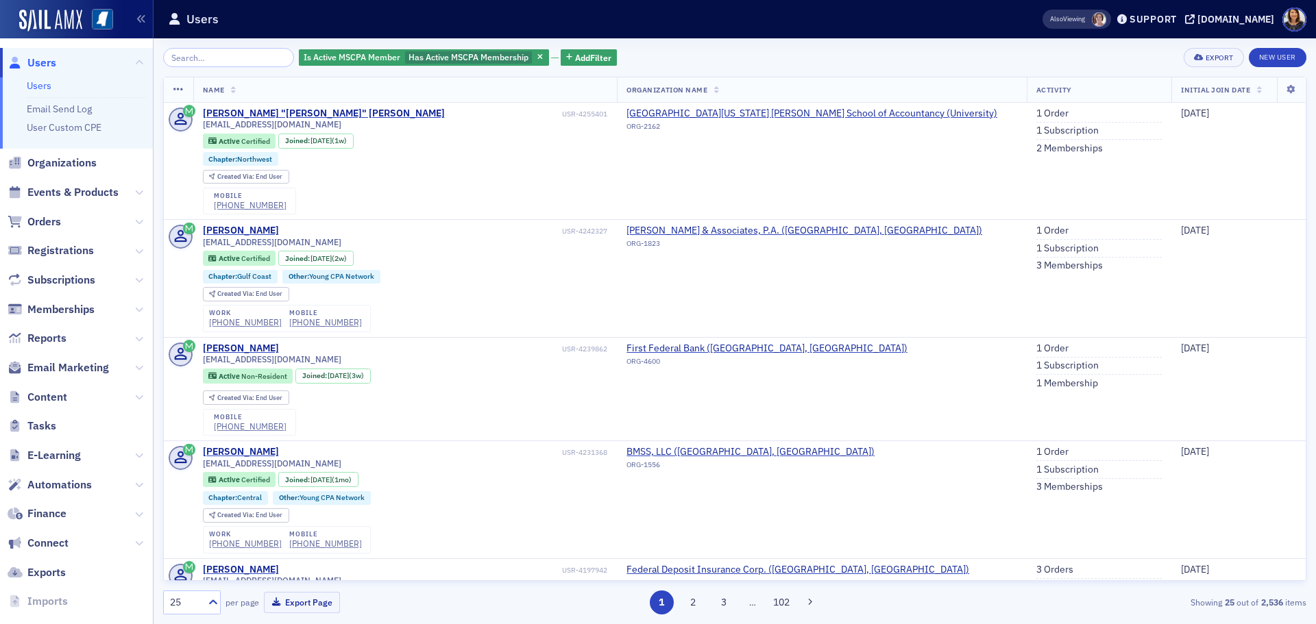
drag, startPoint x: 1294, startPoint y: 134, endPoint x: 1297, endPoint y: 115, distance: 19.4
click at [1296, 118] on div "Name Organization Name Activity Initial Join Date Thomas "Zach" Webb USR-425540…" at bounding box center [734, 329] width 1143 height 504
click at [480, 184] on div "zwebb@olemiss.edu Active Certified Joined : 8/26/2025 (1w) Chapter : Northwest …" at bounding box center [405, 166] width 405 height 95
click at [889, 388] on td "First Federal Bank (Tuscaloosa, AL) ORG-4600" at bounding box center [821, 388] width 409 height 103
